Goal: Information Seeking & Learning: Learn about a topic

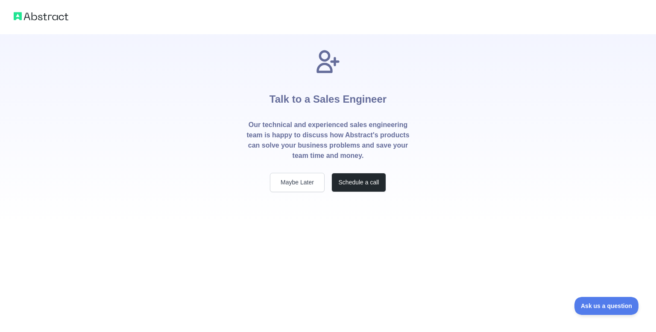
click at [347, 127] on p "Our technical and experienced sales engineering team is happy to discuss how Ab…" at bounding box center [328, 140] width 164 height 41
click at [303, 173] on button "Maybe Later" at bounding box center [297, 182] width 55 height 19
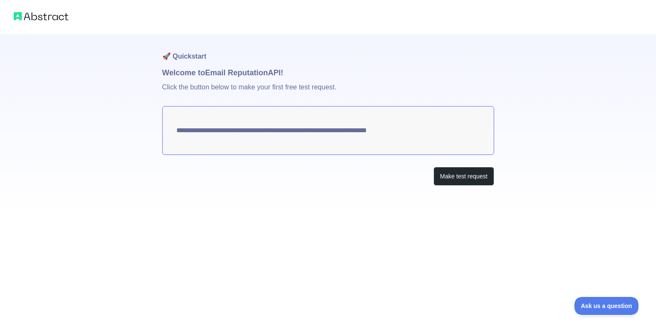
click at [339, 88] on p "Click the button below to make your first free test request." at bounding box center [328, 92] width 332 height 27
click at [350, 129] on textarea "**********" at bounding box center [328, 130] width 332 height 49
click at [461, 175] on button "Make test request" at bounding box center [464, 176] width 60 height 19
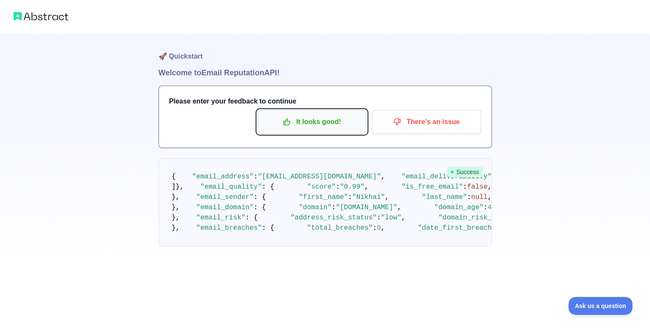
click at [342, 121] on p "It looks good!" at bounding box center [312, 121] width 97 height 15
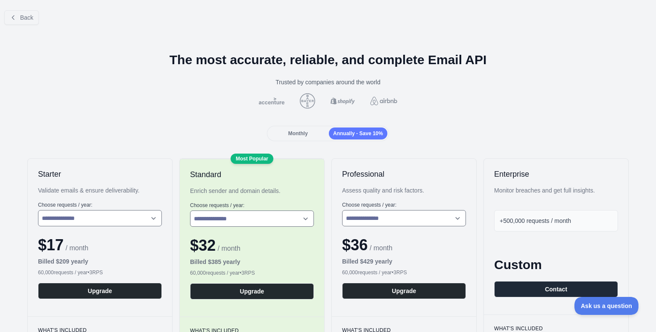
click at [282, 129] on div "Monthly" at bounding box center [298, 133] width 59 height 12
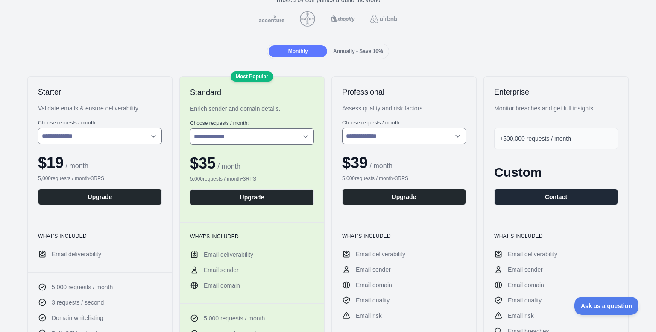
scroll to position [83, 0]
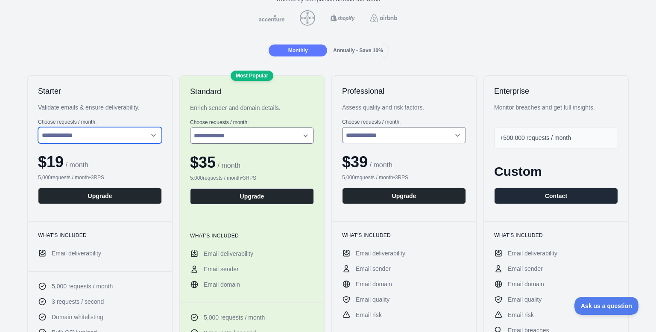
click at [89, 135] on select "**********" at bounding box center [100, 135] width 124 height 16
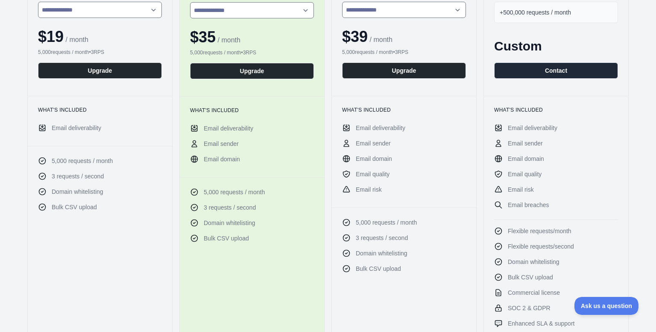
scroll to position [0, 0]
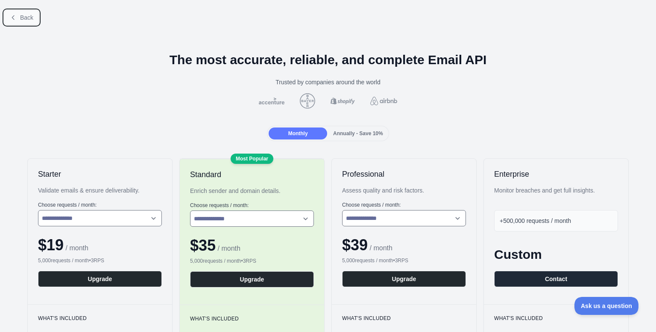
click at [14, 16] on icon at bounding box center [13, 17] width 7 height 7
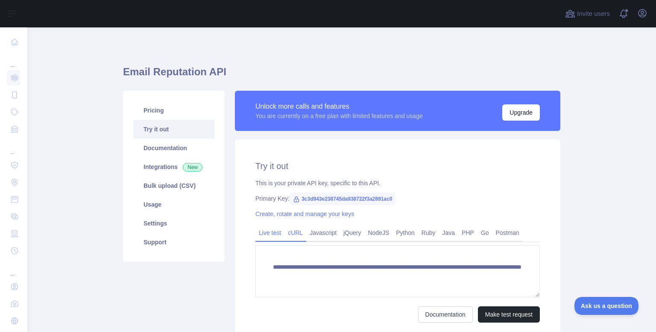
click at [297, 235] on link "cURL" at bounding box center [296, 233] width 22 height 14
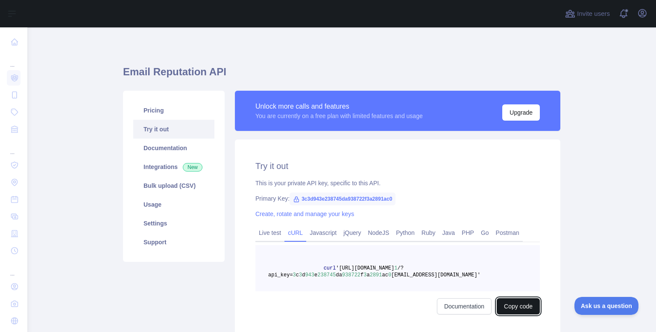
click at [511, 305] on button "Copy code" at bounding box center [518, 306] width 43 height 16
click at [157, 164] on link "Integrations New" at bounding box center [173, 166] width 81 height 19
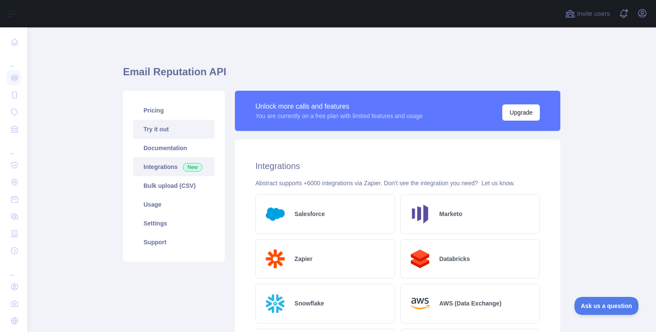
click at [150, 128] on link "Try it out" at bounding box center [173, 129] width 81 height 19
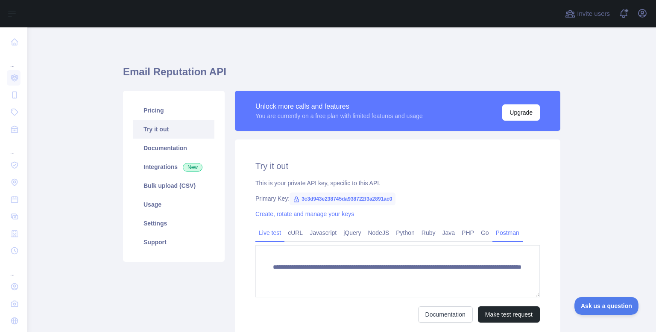
click at [493, 234] on link "Postman" at bounding box center [508, 233] width 30 height 14
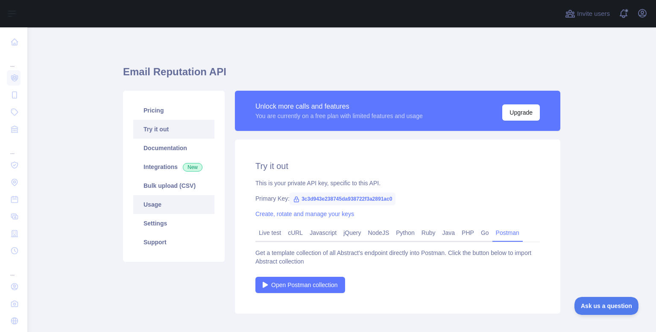
click at [154, 204] on link "Usage" at bounding box center [173, 204] width 81 height 19
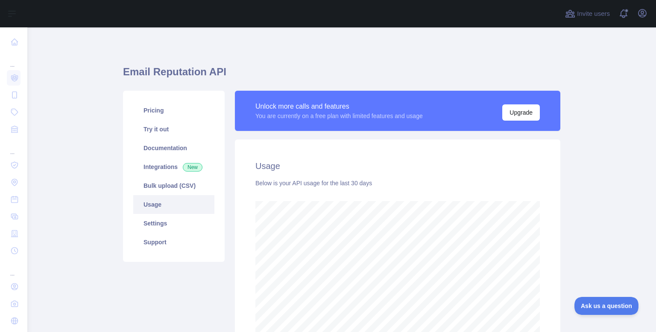
scroll to position [304, 622]
click at [164, 227] on link "Settings" at bounding box center [173, 223] width 81 height 19
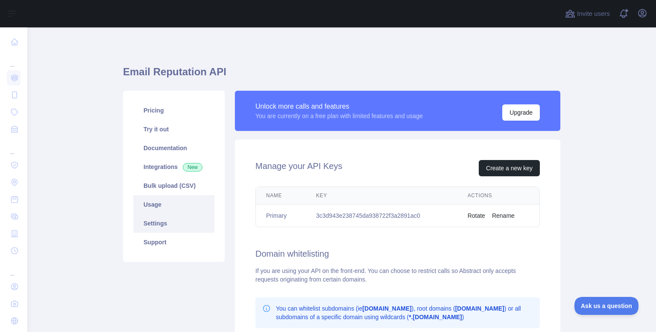
click at [162, 202] on link "Usage" at bounding box center [173, 204] width 81 height 19
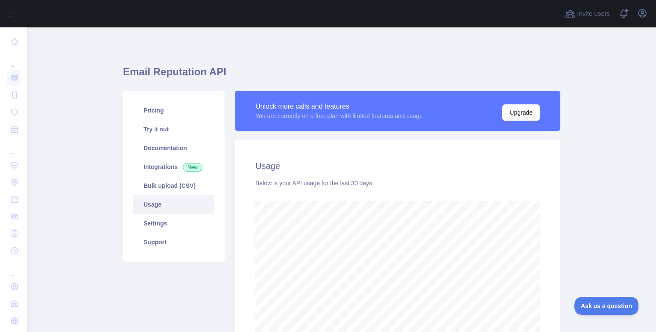
scroll to position [304, 622]
click at [163, 189] on link "Bulk upload (CSV)" at bounding box center [173, 185] width 81 height 19
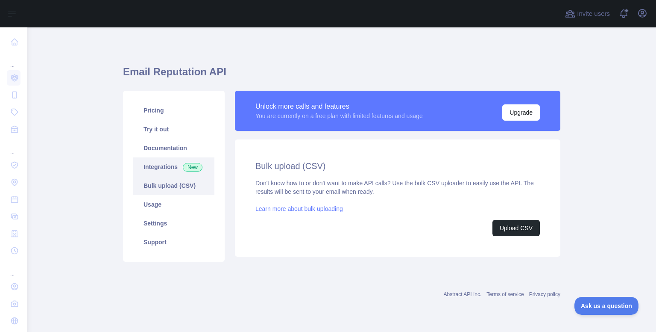
click at [163, 161] on link "Integrations New" at bounding box center [173, 166] width 81 height 19
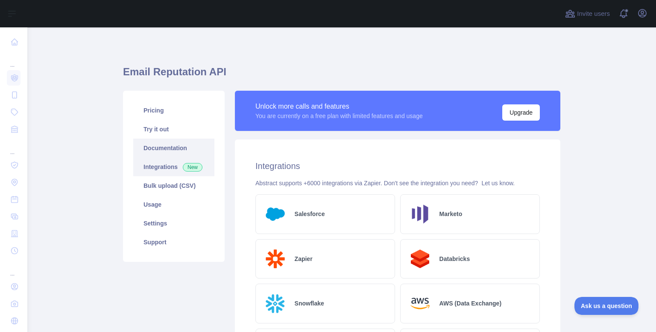
click at [161, 145] on link "Documentation" at bounding box center [173, 147] width 81 height 19
click at [173, 142] on link "Documentation" at bounding box center [173, 147] width 81 height 19
click at [157, 113] on link "Pricing" at bounding box center [173, 110] width 81 height 19
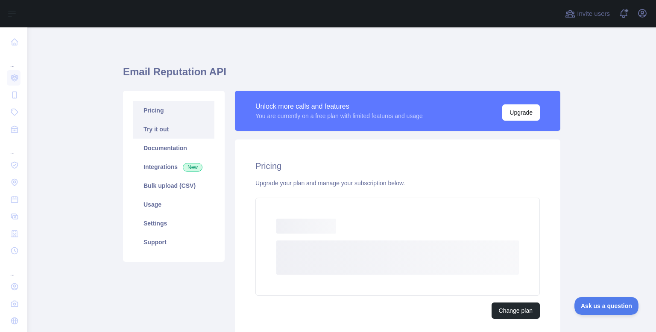
click at [156, 130] on link "Try it out" at bounding box center [173, 129] width 81 height 19
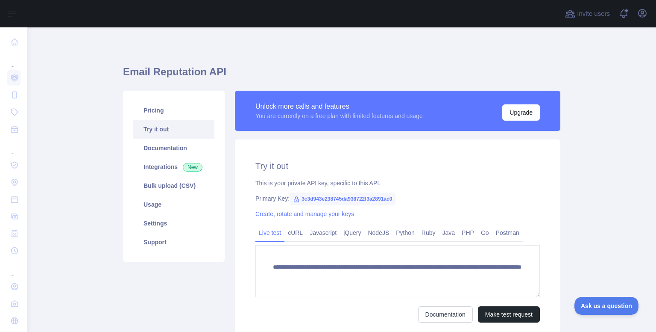
click at [320, 198] on span "3c3d943e238745da938722f3a2891ac0" at bounding box center [343, 198] width 106 height 13
click at [293, 200] on icon at bounding box center [296, 199] width 7 height 7
drag, startPoint x: 297, startPoint y: 199, endPoint x: 399, endPoint y: 188, distance: 102.2
click at [399, 188] on div "**********" at bounding box center [398, 240] width 326 height 203
copy span "3c3d943e238745da938722f3a2891ac0"
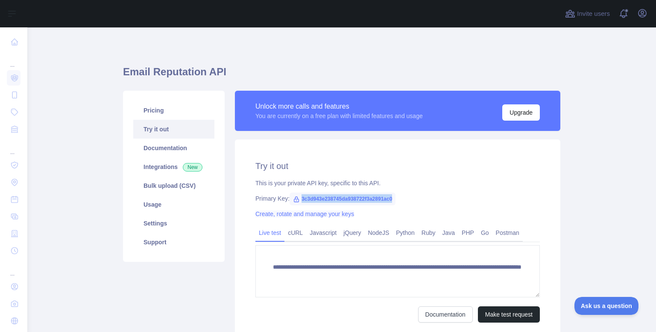
click at [319, 214] on link "Create, rotate and manage your keys" at bounding box center [304, 213] width 99 height 7
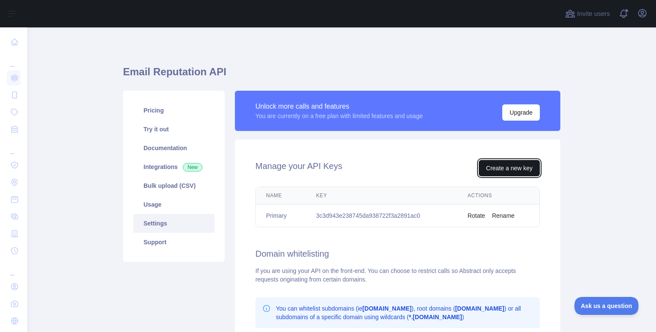
click at [501, 169] on button "Create a new key" at bounding box center [509, 168] width 61 height 16
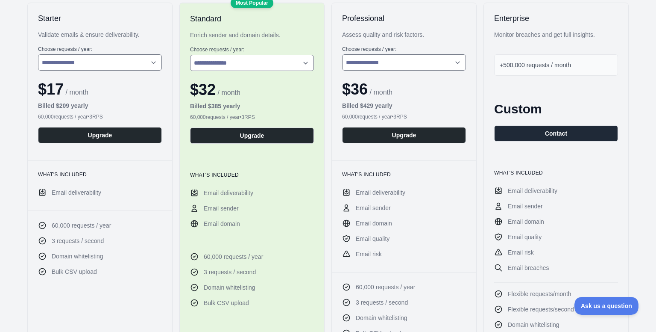
scroll to position [159, 0]
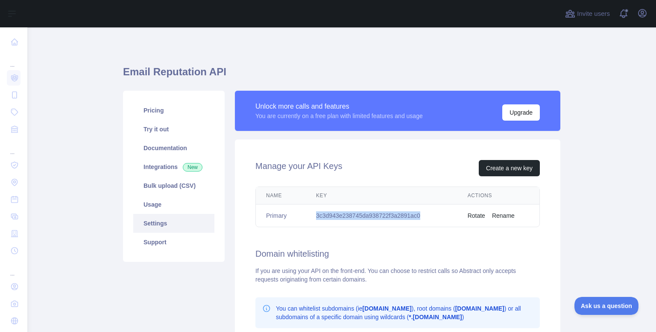
drag, startPoint x: 314, startPoint y: 217, endPoint x: 434, endPoint y: 213, distance: 119.7
click at [434, 213] on td "3c3d943e238745da938722f3a2891ac0" at bounding box center [382, 215] width 152 height 23
copy td "3c3d943e238745da938722f3a2891ac0"
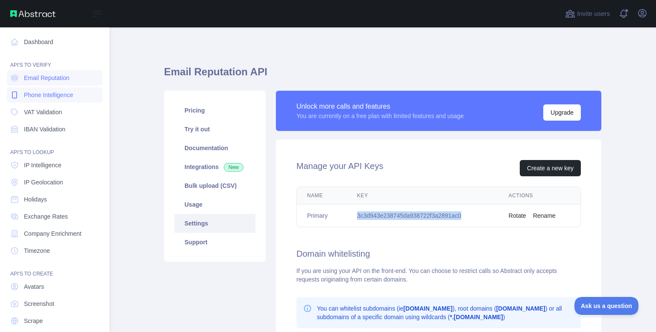
click at [42, 96] on span "Phone Intelligence" at bounding box center [48, 95] width 49 height 9
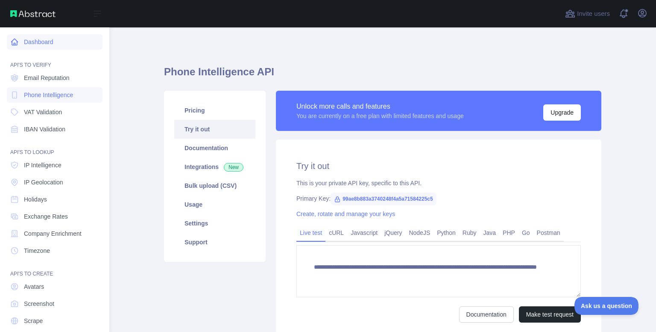
click at [32, 41] on link "Dashboard" at bounding box center [55, 41] width 96 height 15
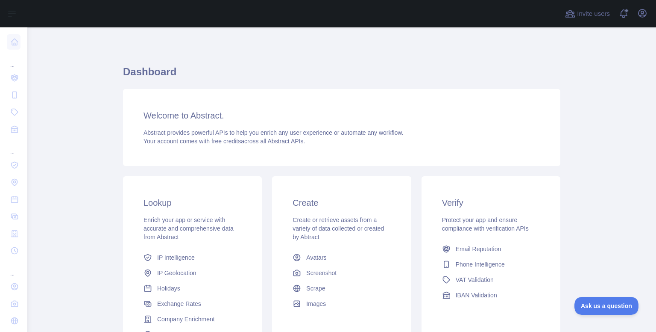
scroll to position [94, 0]
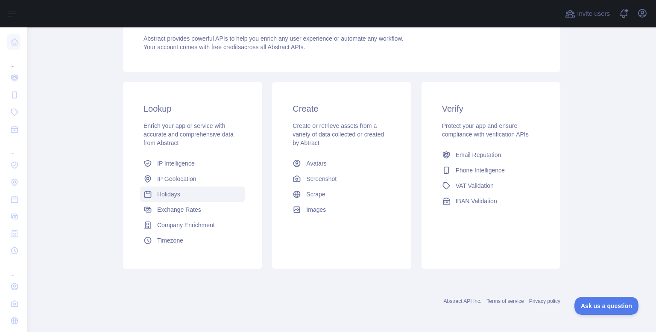
click at [158, 189] on link "Holidays" at bounding box center [192, 193] width 105 height 15
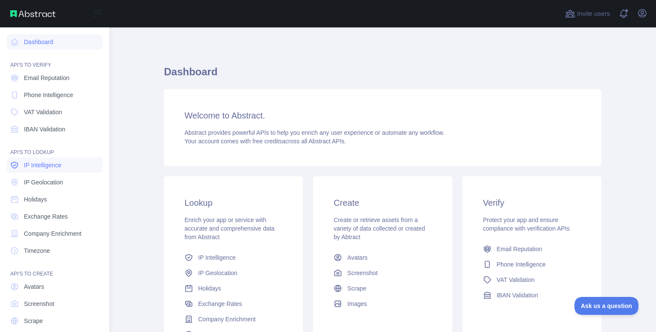
scroll to position [27, 0]
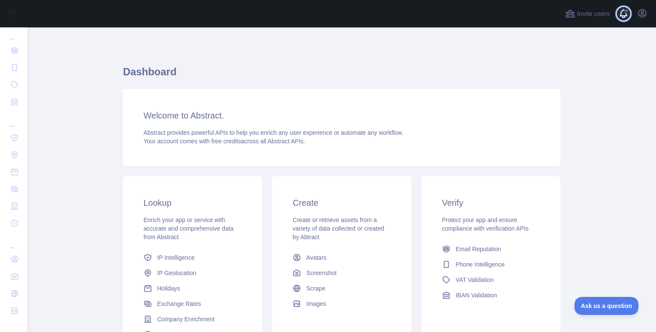
click at [635, 12] on span at bounding box center [627, 13] width 17 height 27
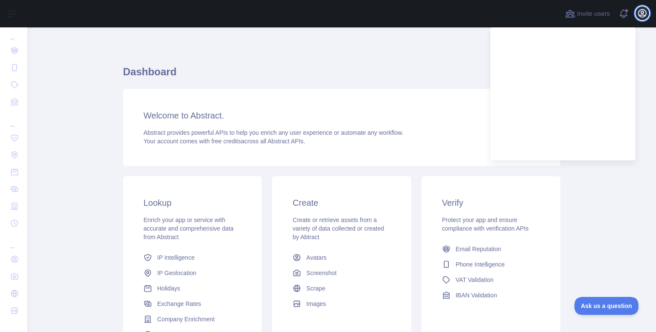
click at [637, 12] on icon "button" at bounding box center [642, 13] width 10 height 10
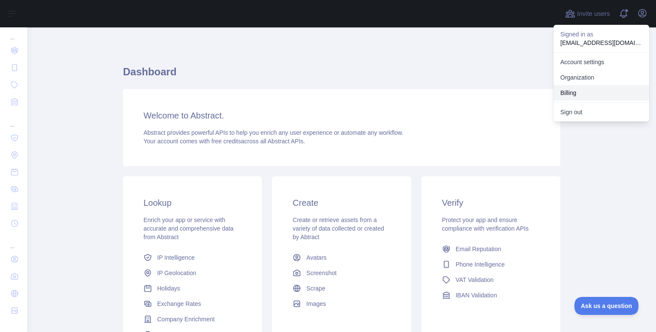
click at [567, 93] on button "Billing" at bounding box center [602, 92] width 96 height 15
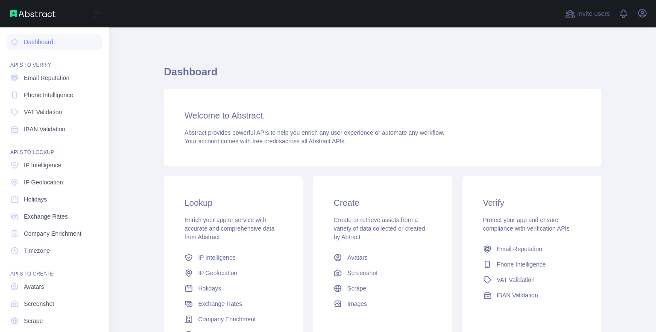
click at [37, 82] on span "Email Reputation" at bounding box center [47, 77] width 46 height 9
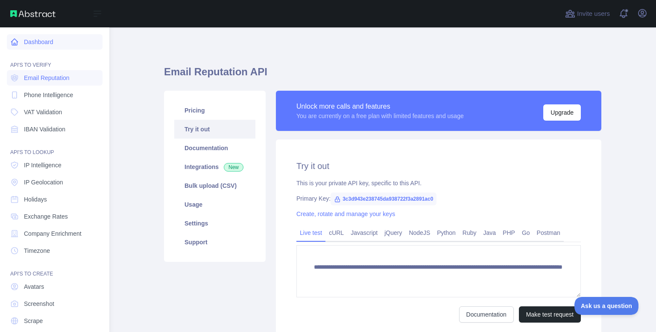
click at [31, 44] on link "Dashboard" at bounding box center [55, 41] width 96 height 15
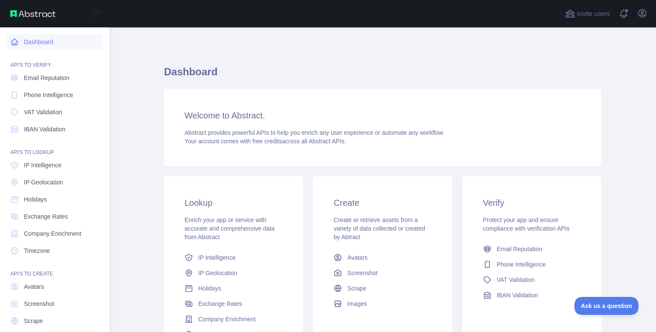
click at [31, 44] on link "Dashboard" at bounding box center [55, 41] width 96 height 15
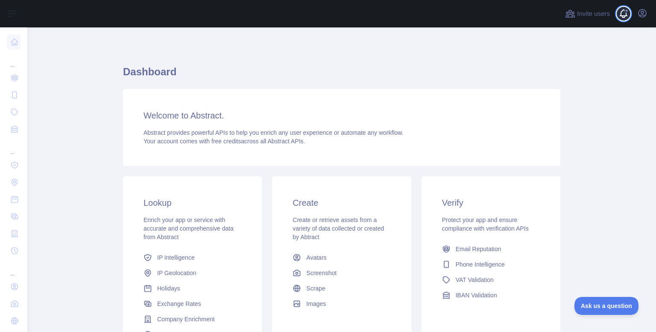
click at [619, 14] on span at bounding box center [627, 13] width 17 height 27
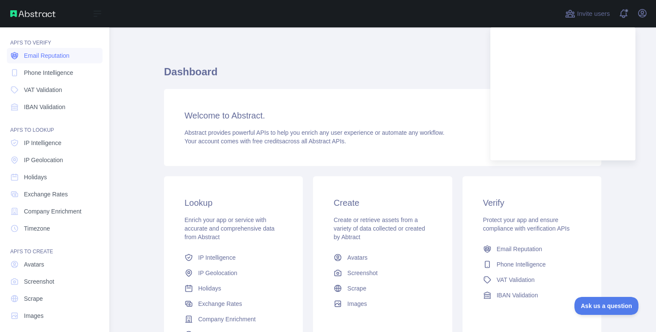
scroll to position [27, 0]
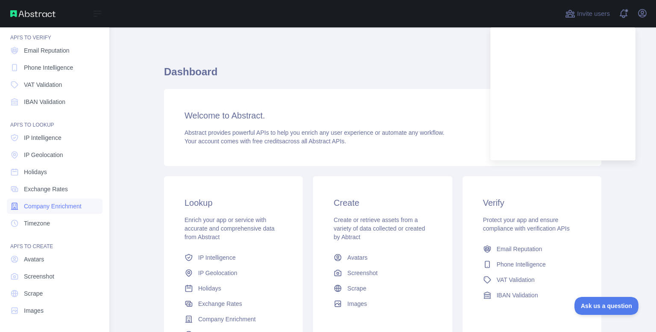
click at [53, 206] on span "Company Enrichment" at bounding box center [53, 206] width 58 height 9
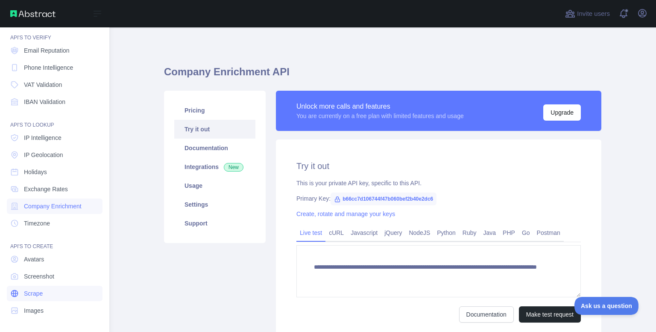
click at [41, 290] on span "Scrape" at bounding box center [33, 293] width 19 height 9
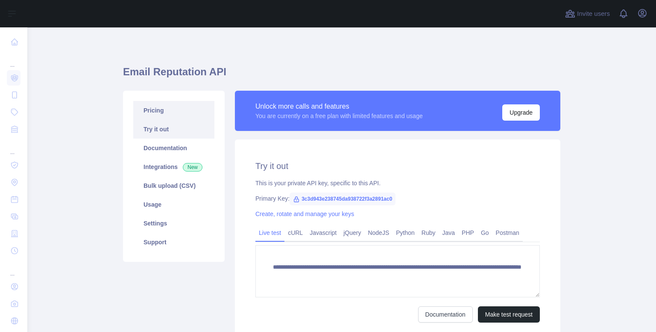
click at [170, 111] on link "Pricing" at bounding box center [173, 110] width 81 height 19
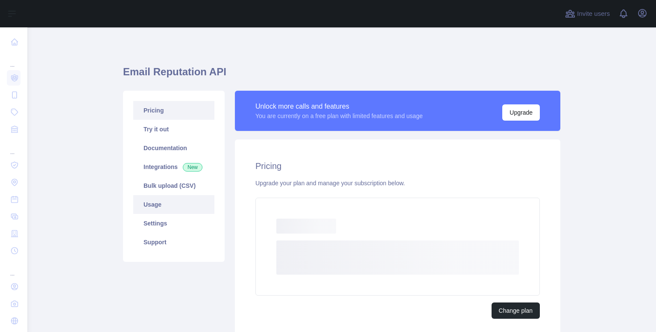
click at [155, 202] on link "Usage" at bounding box center [173, 204] width 81 height 19
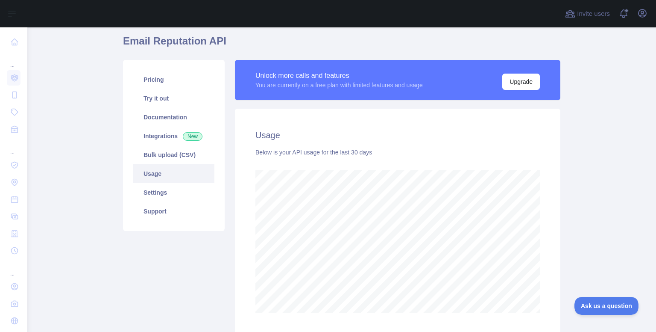
scroll to position [304, 622]
click at [164, 191] on link "Settings" at bounding box center [173, 192] width 81 height 19
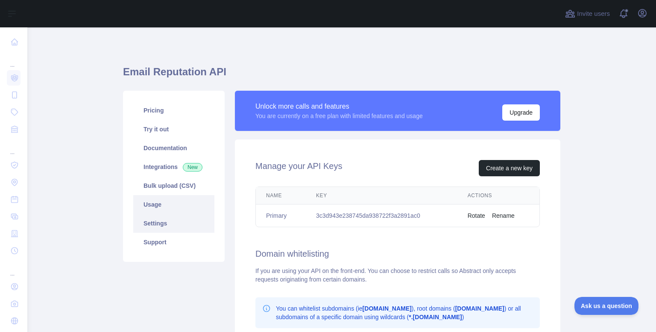
click at [164, 201] on link "Usage" at bounding box center [173, 204] width 81 height 19
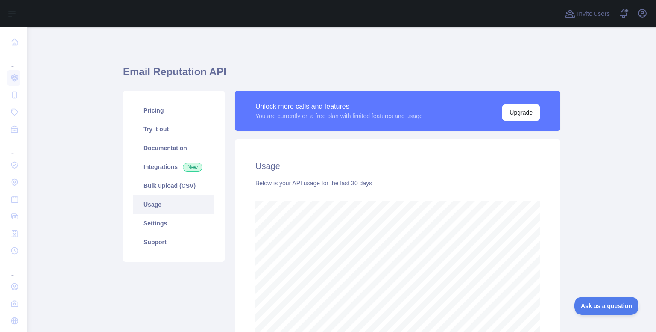
scroll to position [304, 622]
